Goal: Navigation & Orientation: Find specific page/section

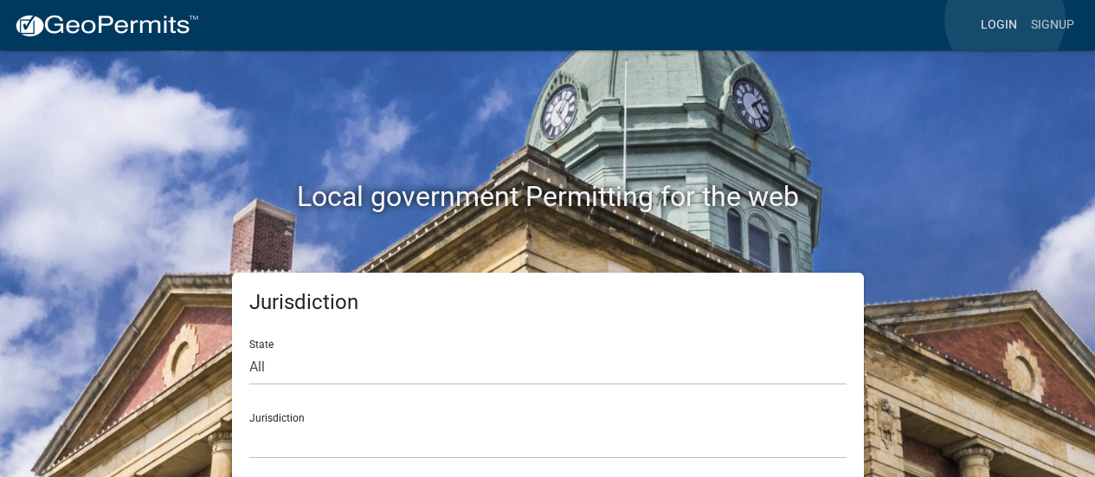
click at [1005, 19] on link "Login" at bounding box center [999, 25] width 50 height 33
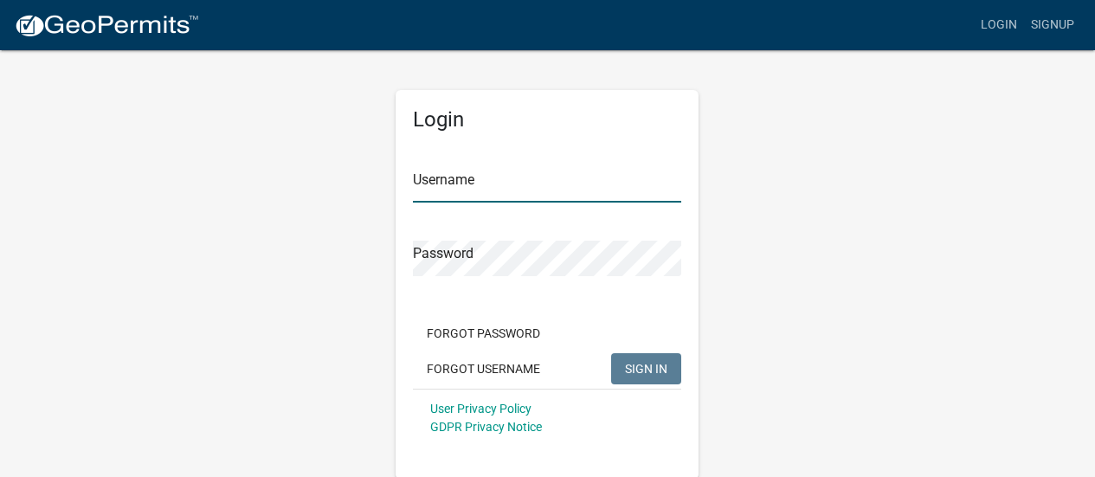
type input "[EMAIL_ADDRESS][DOMAIN_NAME]"
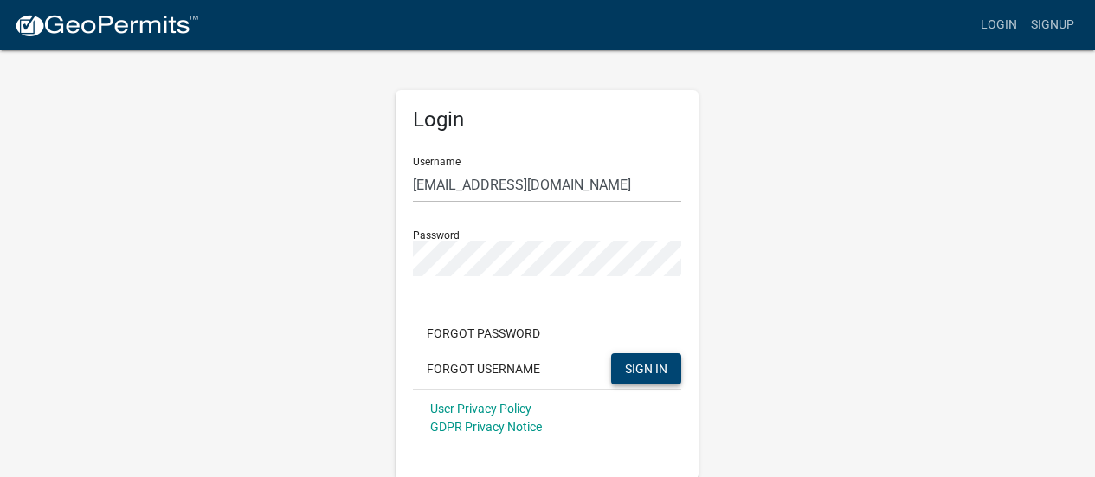
click at [643, 361] on button "SIGN IN" at bounding box center [646, 368] width 70 height 31
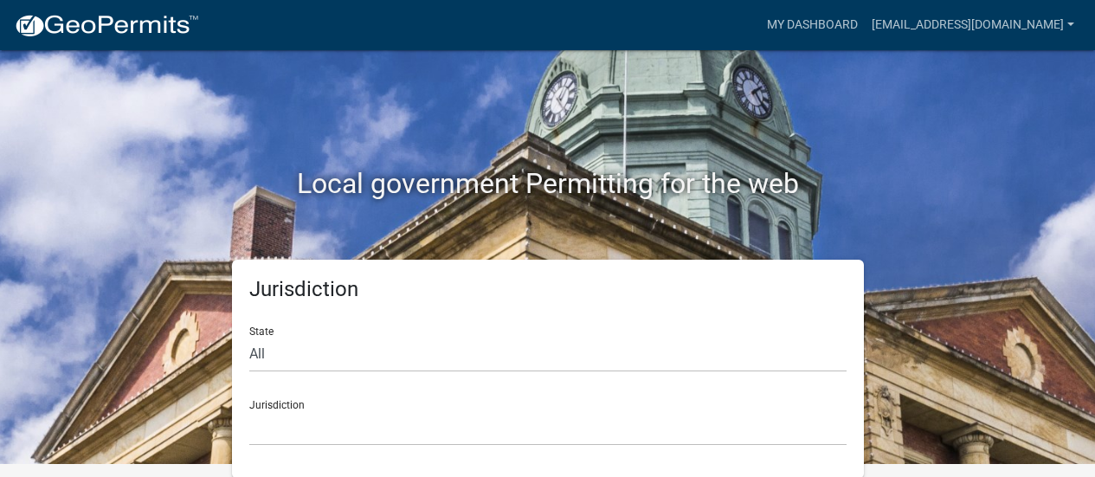
scroll to position [15, 0]
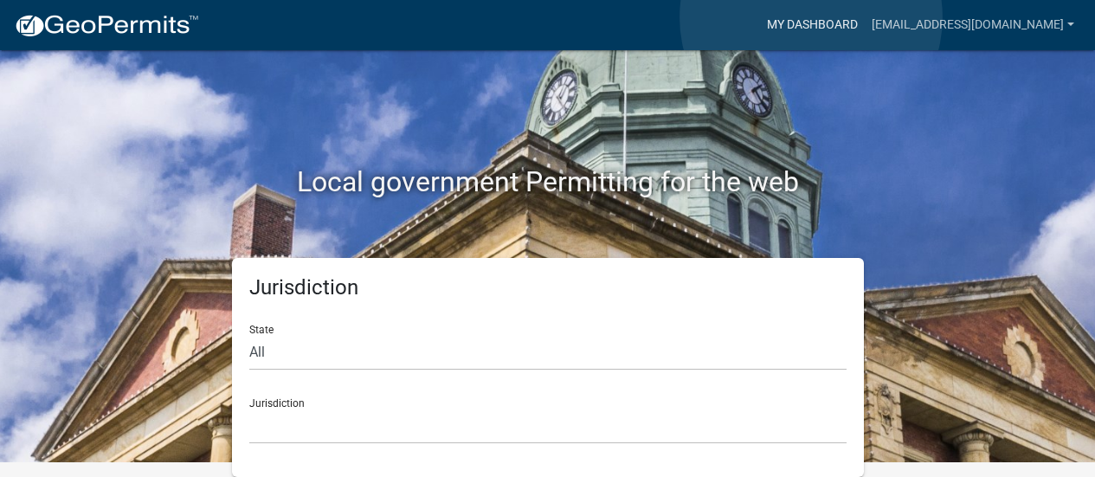
click at [811, 17] on link "My Dashboard" at bounding box center [812, 25] width 105 height 33
